Goal: Find specific page/section: Find specific page/section

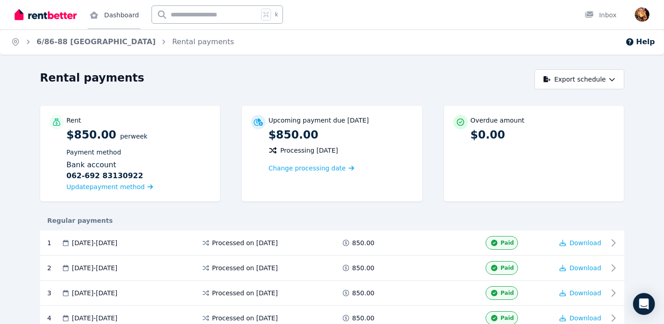
click at [109, 13] on link "Dashboard" at bounding box center [114, 14] width 53 height 29
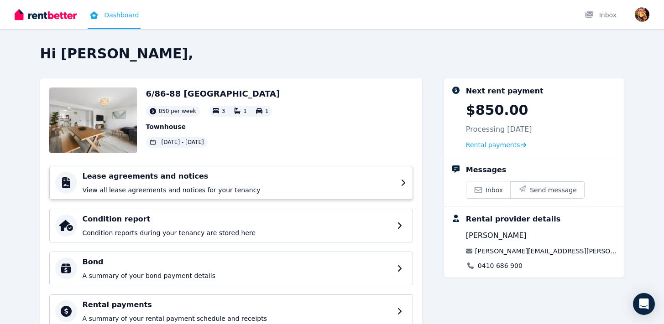
click at [167, 193] on p "View all lease agreements and notices for your tenancy" at bounding box center [239, 190] width 312 height 9
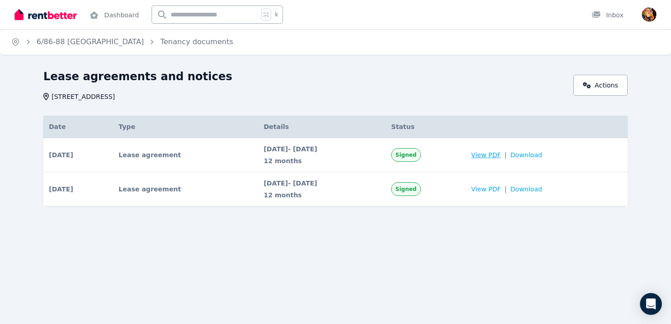
click at [500, 158] on span "View PDF" at bounding box center [486, 155] width 30 height 9
